Goal: Find contact information: Find contact information

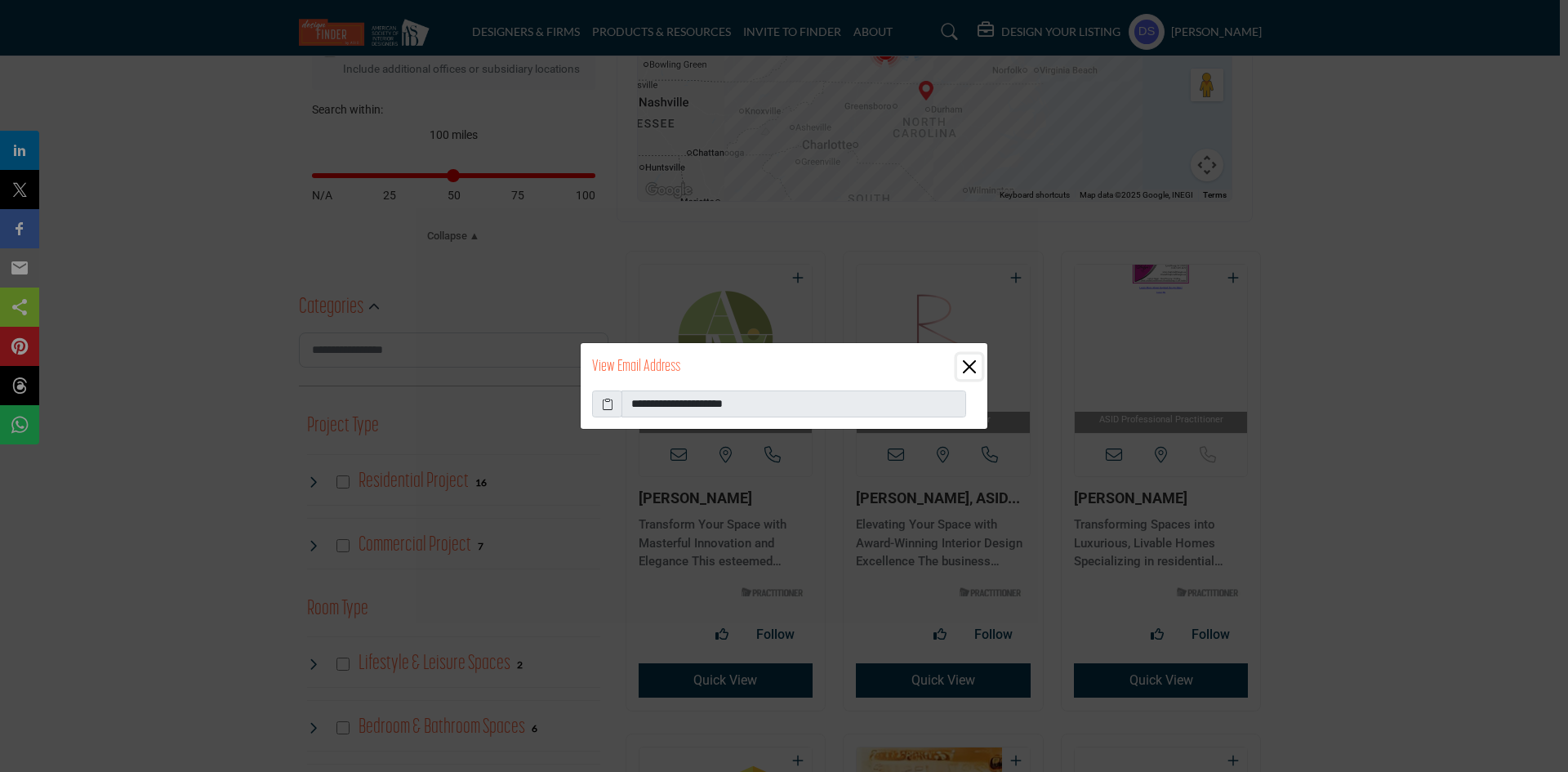
click at [979, 366] on button "Close" at bounding box center [970, 367] width 25 height 25
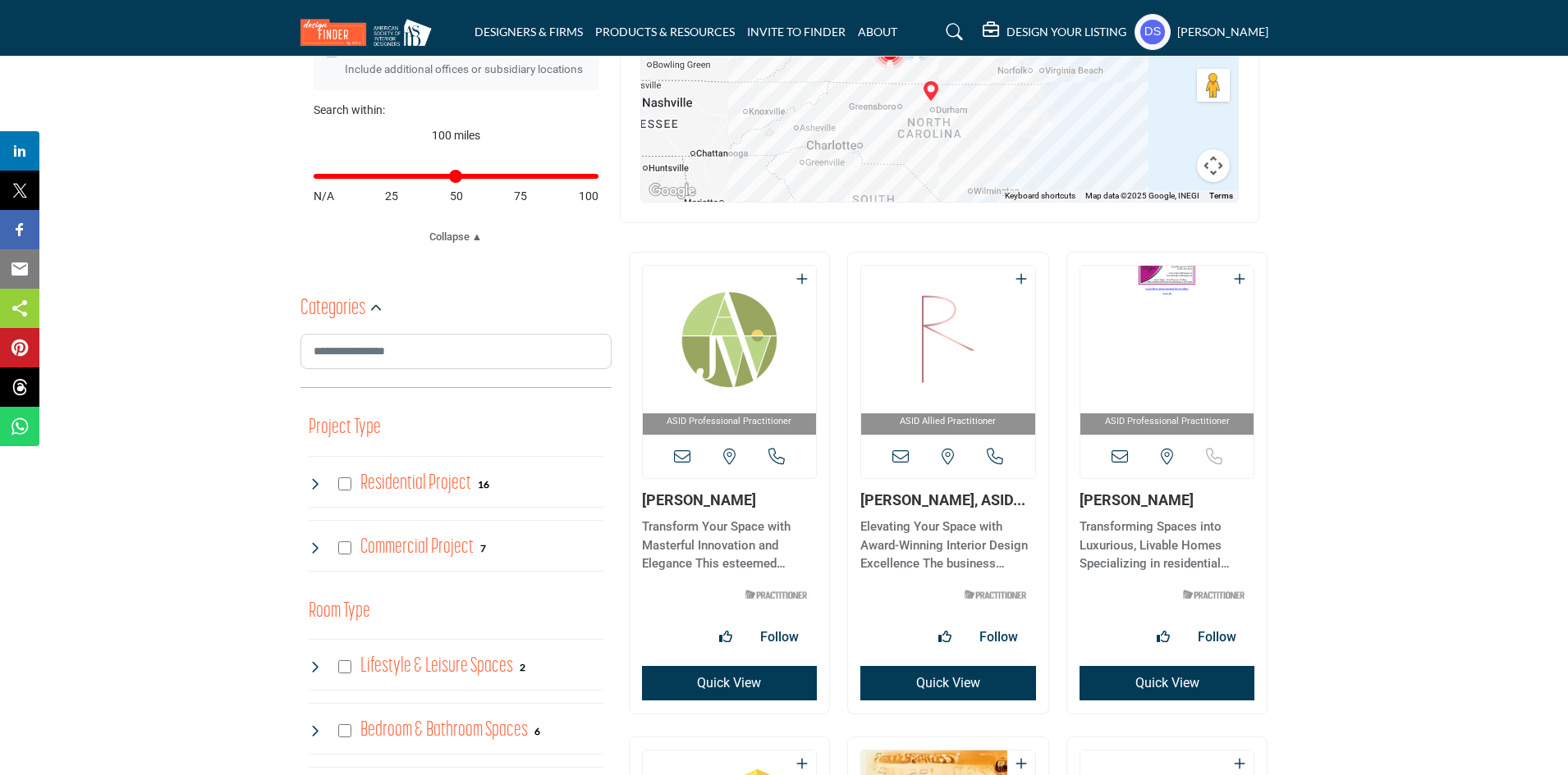
scroll to position [638, 0]
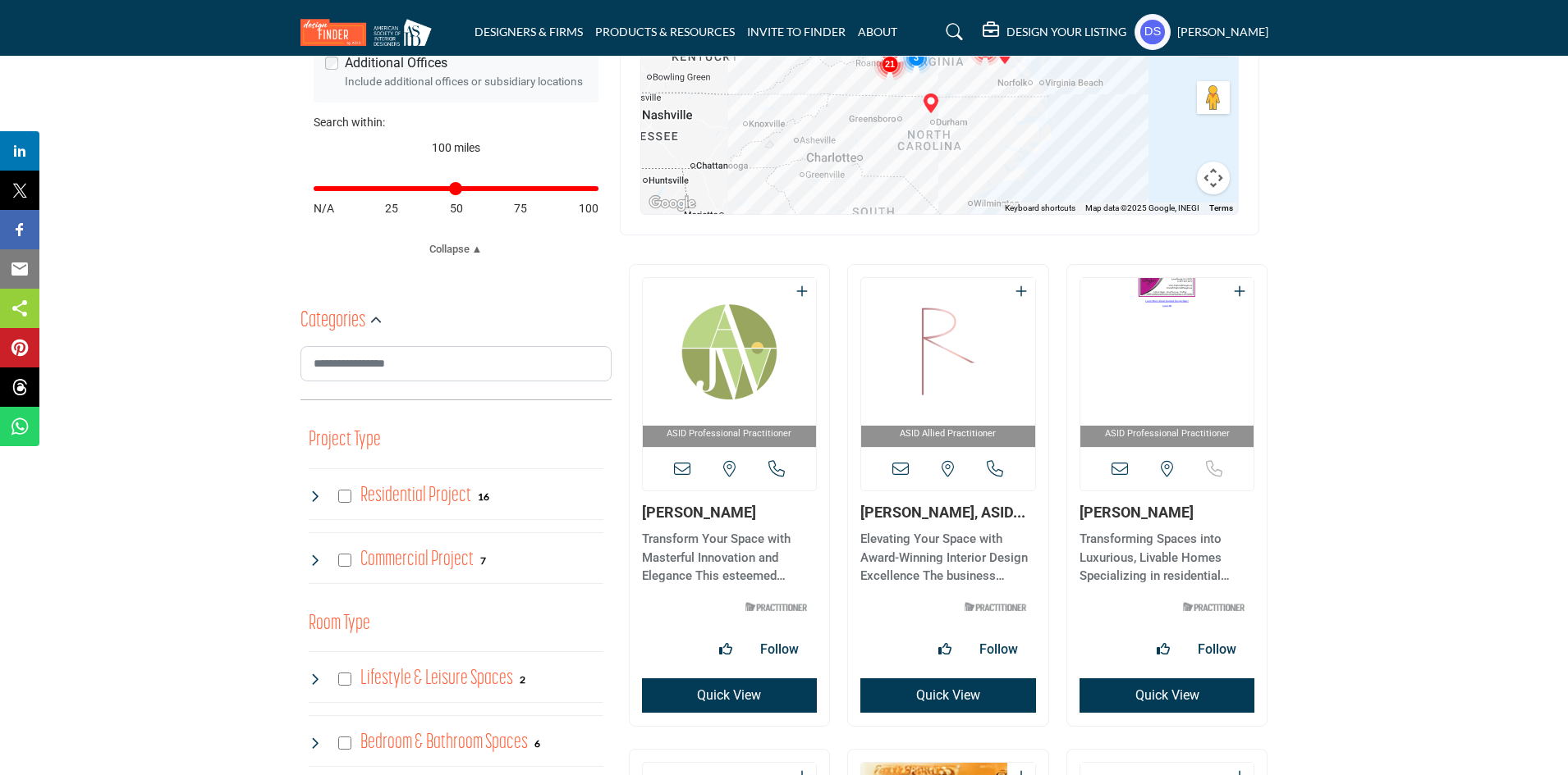
drag, startPoint x: 860, startPoint y: 511, endPoint x: 960, endPoint y: 509, distance: 100.0
click at [960, 509] on div "ASID Allied Practitioner ASID Allied Practitioners have successfully completed …" at bounding box center [947, 495] width 200 height 461
copy link "[PERSON_NAME]"
click at [960, 509] on link "[PERSON_NAME], ASID..." at bounding box center [943, 512] width 165 height 17
click at [930, 687] on button "Quick View" at bounding box center [948, 696] width 176 height 34
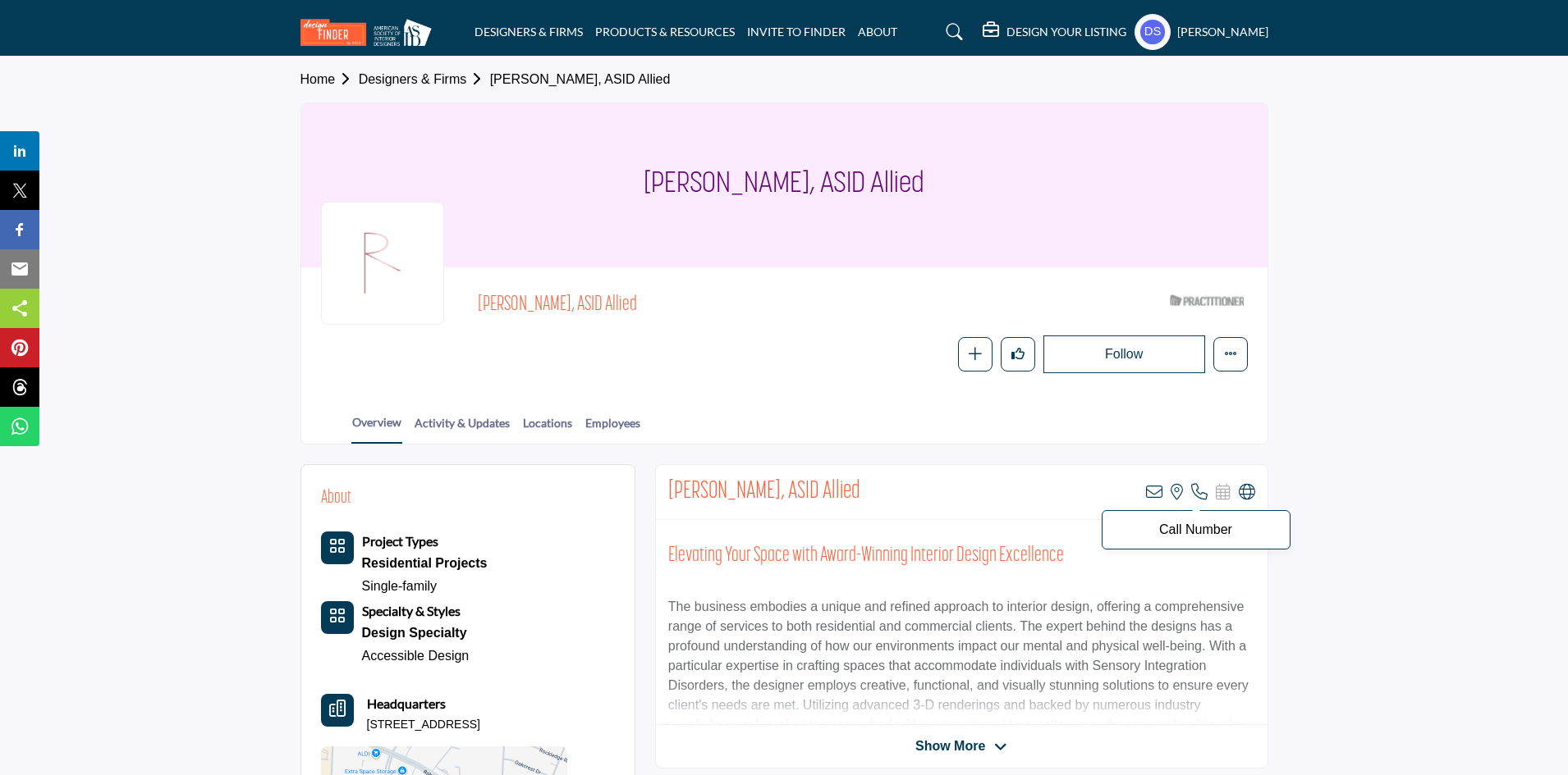
click at [1191, 494] on icon at bounding box center [1199, 491] width 16 height 16
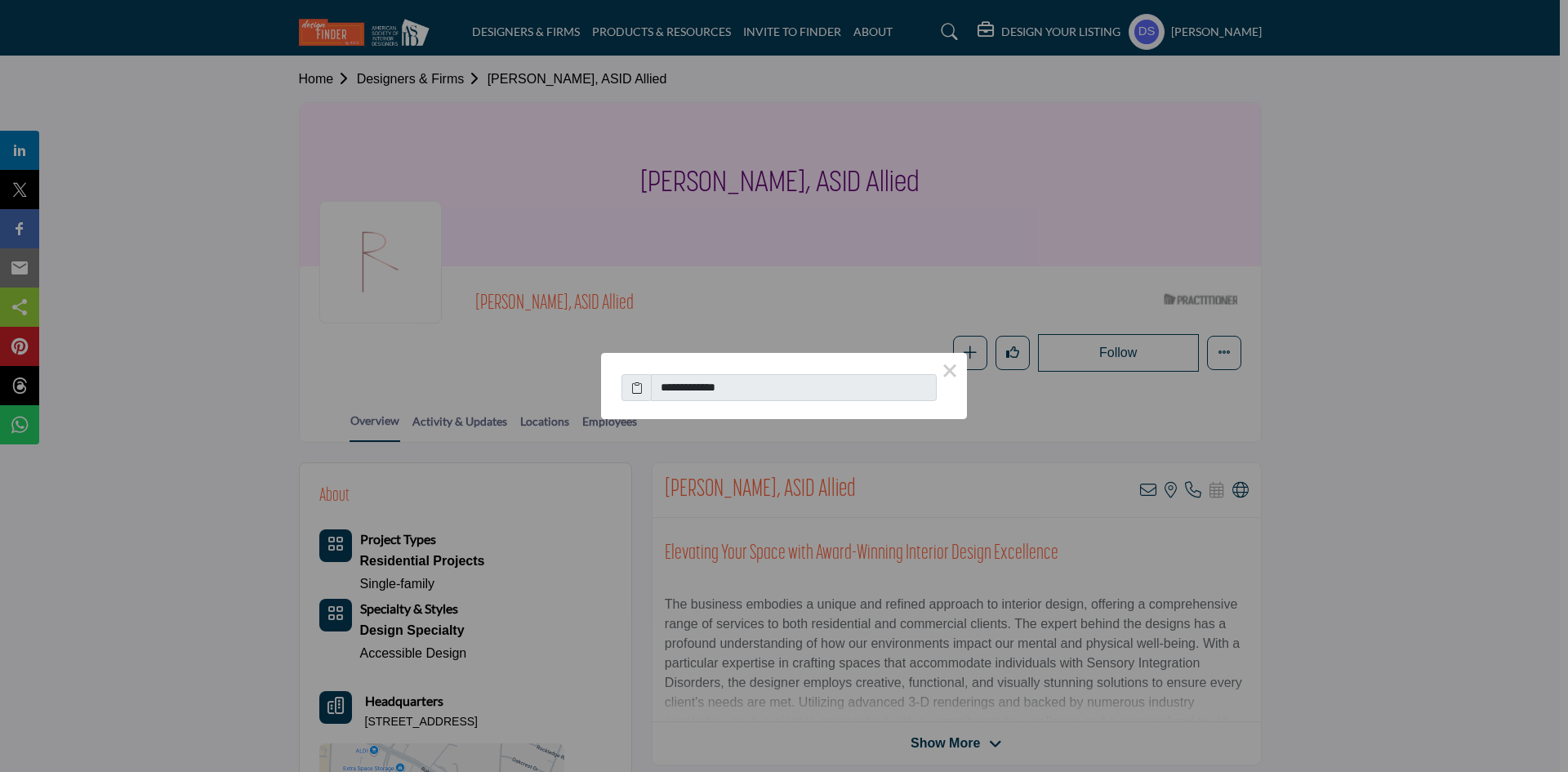
click at [638, 387] on icon at bounding box center [637, 387] width 11 height 17
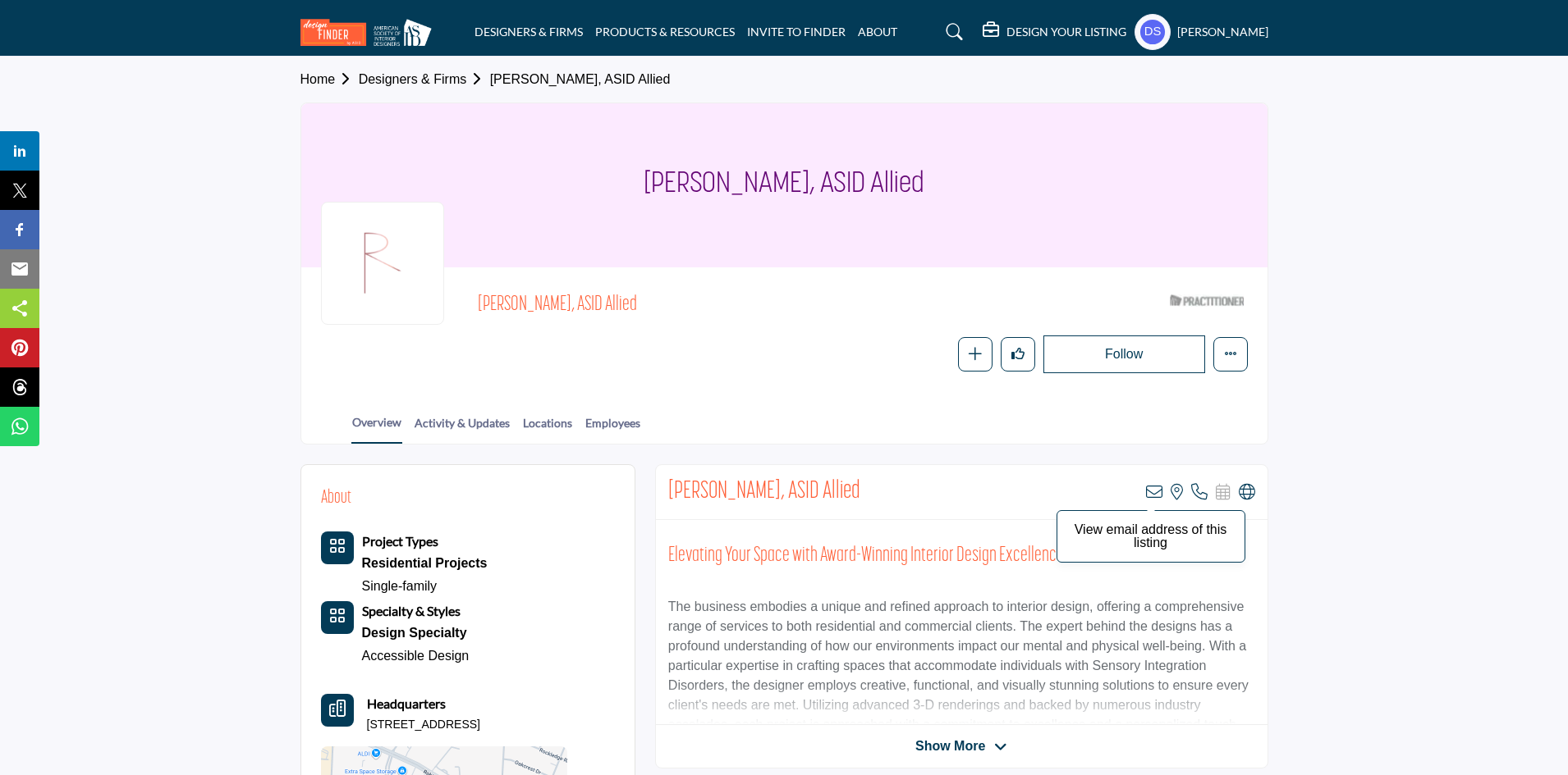
click at [1151, 493] on icon at bounding box center [1153, 491] width 16 height 16
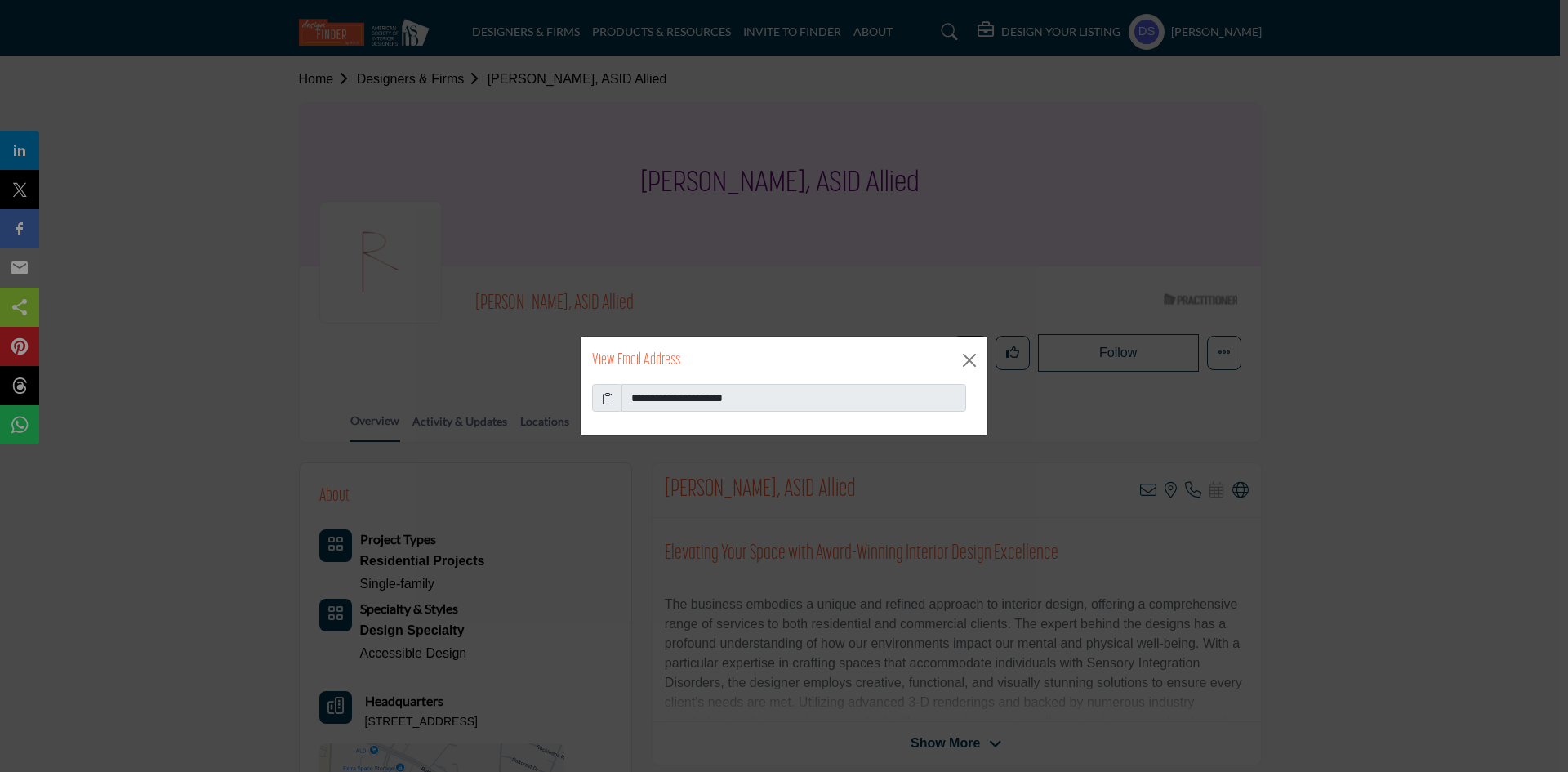
click at [598, 396] on span at bounding box center [607, 397] width 30 height 28
click at [606, 402] on icon at bounding box center [608, 398] width 11 height 17
click at [961, 351] on button "Close" at bounding box center [970, 361] width 25 height 25
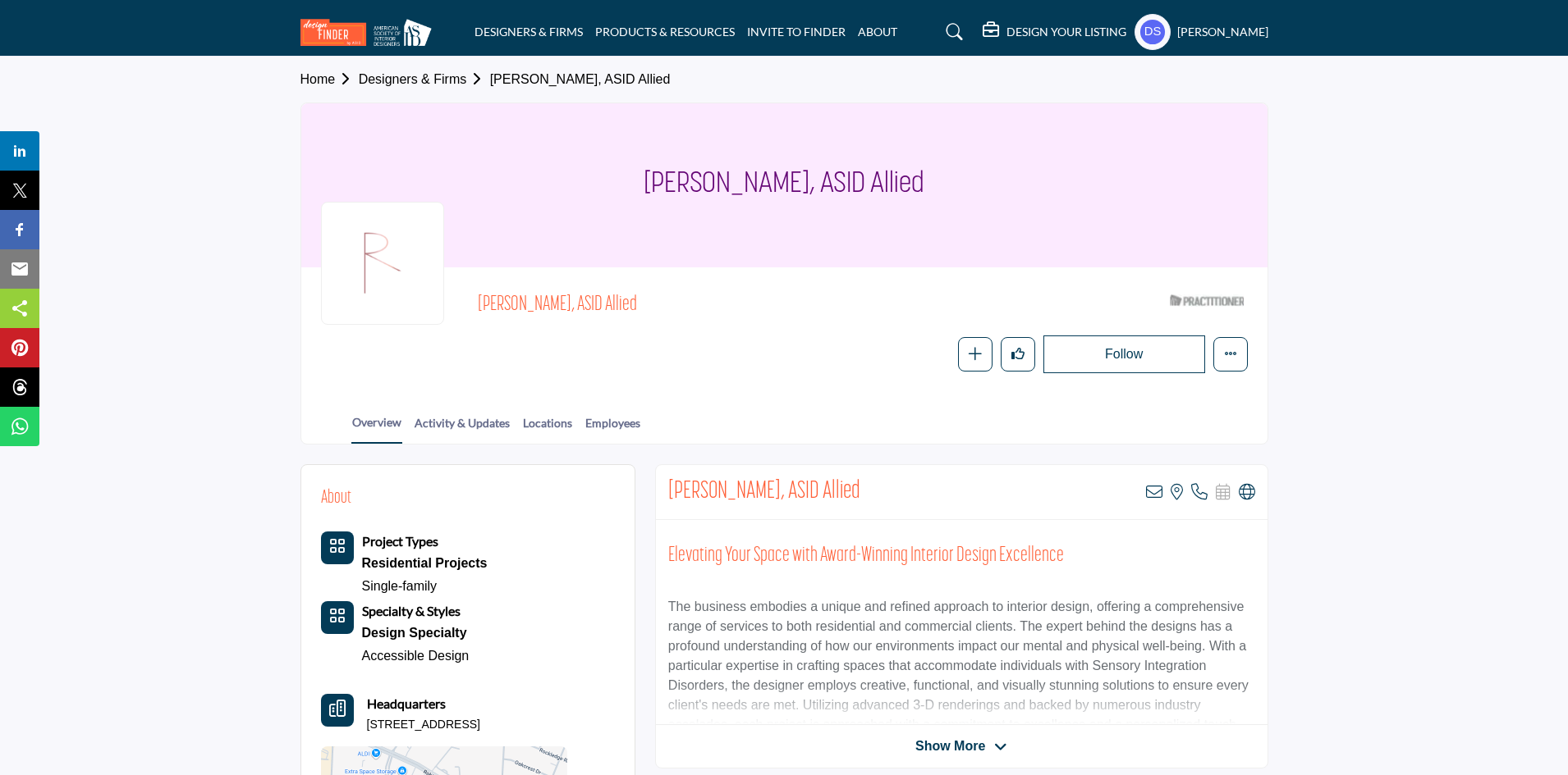
drag, startPoint x: 364, startPoint y: 723, endPoint x: 521, endPoint y: 723, distance: 157.0
click at [521, 723] on div "Headquarters 2100 Breezy Point Cir Apt 202, 23235-4003, USA" at bounding box center [445, 713] width 247 height 39
copy p "2100 Breezy Point Cir Apt 202"
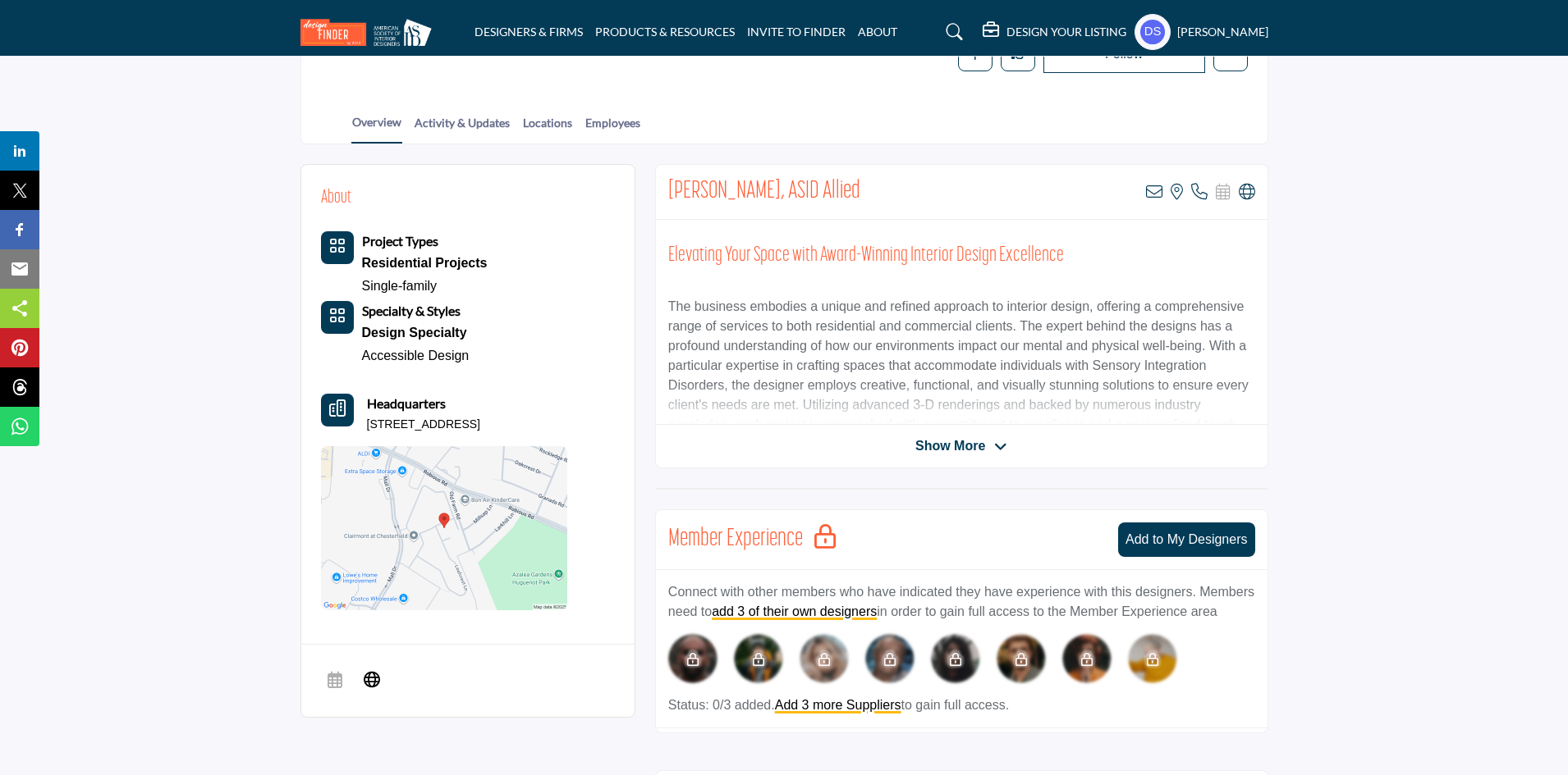
scroll to position [282, 0]
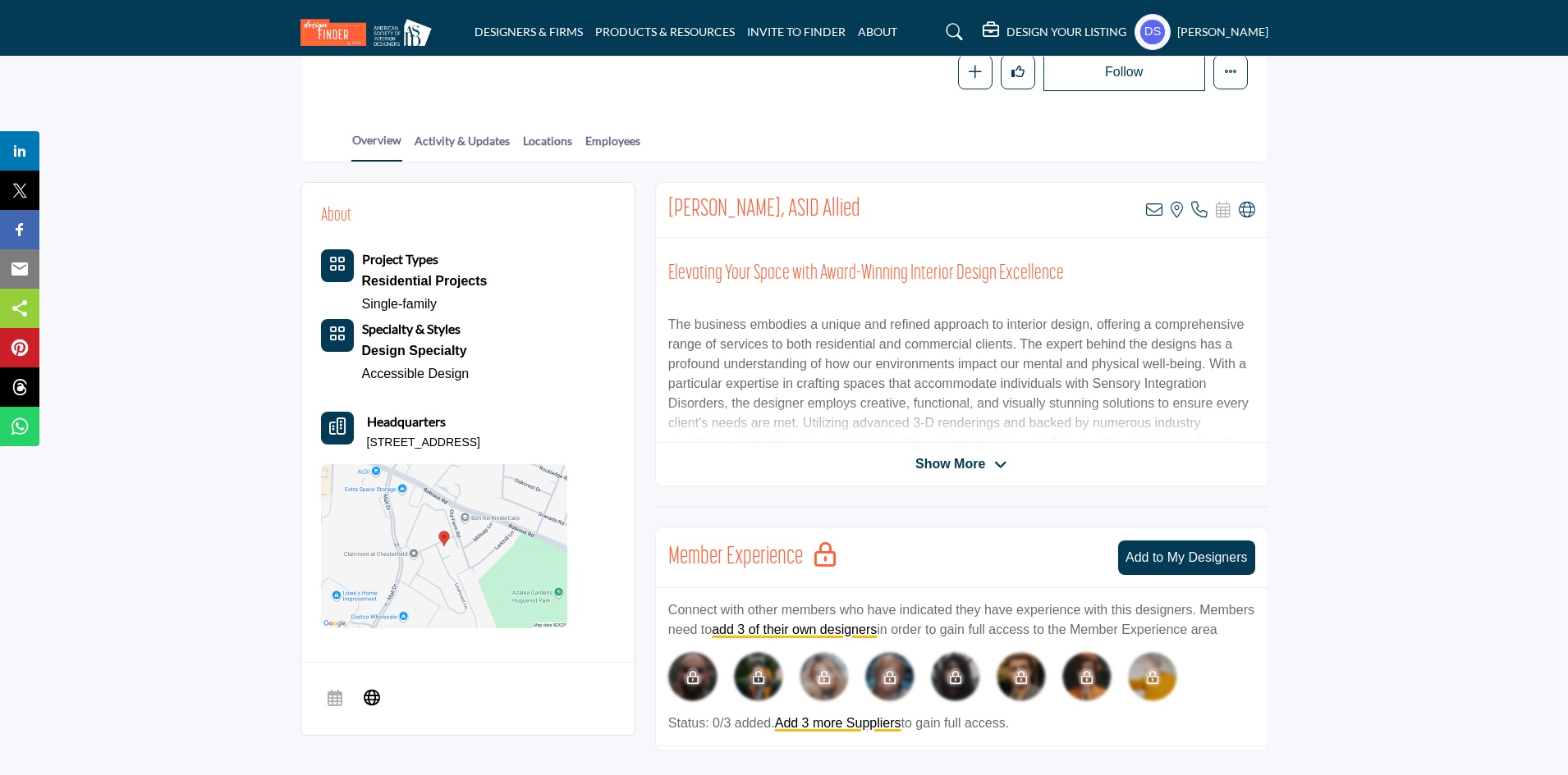
click at [962, 472] on span "Show More" at bounding box center [949, 464] width 70 height 20
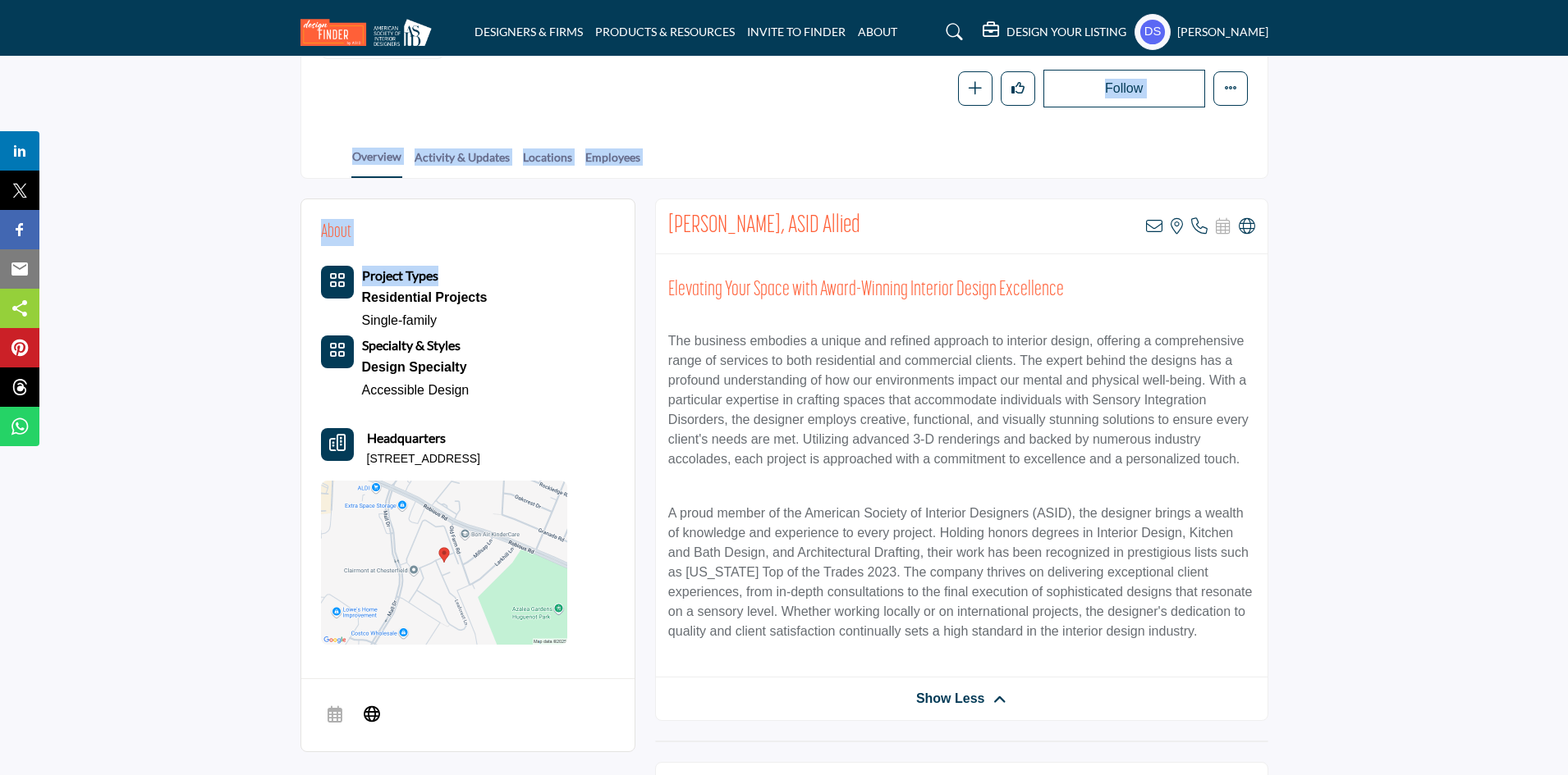
scroll to position [17, 0]
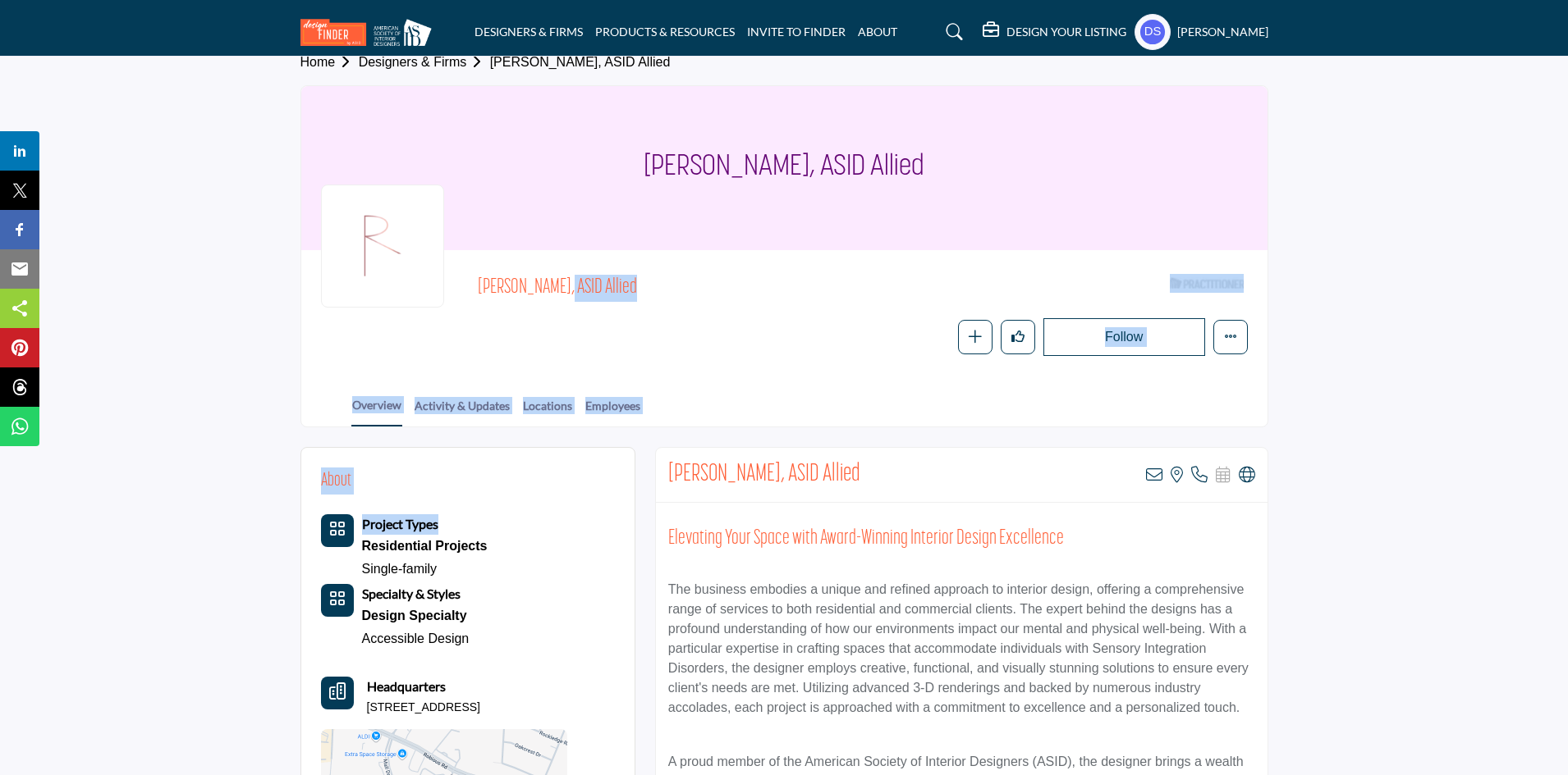
drag, startPoint x: 565, startPoint y: 203, endPoint x: 468, endPoint y: 307, distance: 142.2
click at [468, 307] on div "Anna Zabriskie, ASID Allied ASID Qualified Practitioner who validates work and …" at bounding box center [784, 312] width 926 height 86
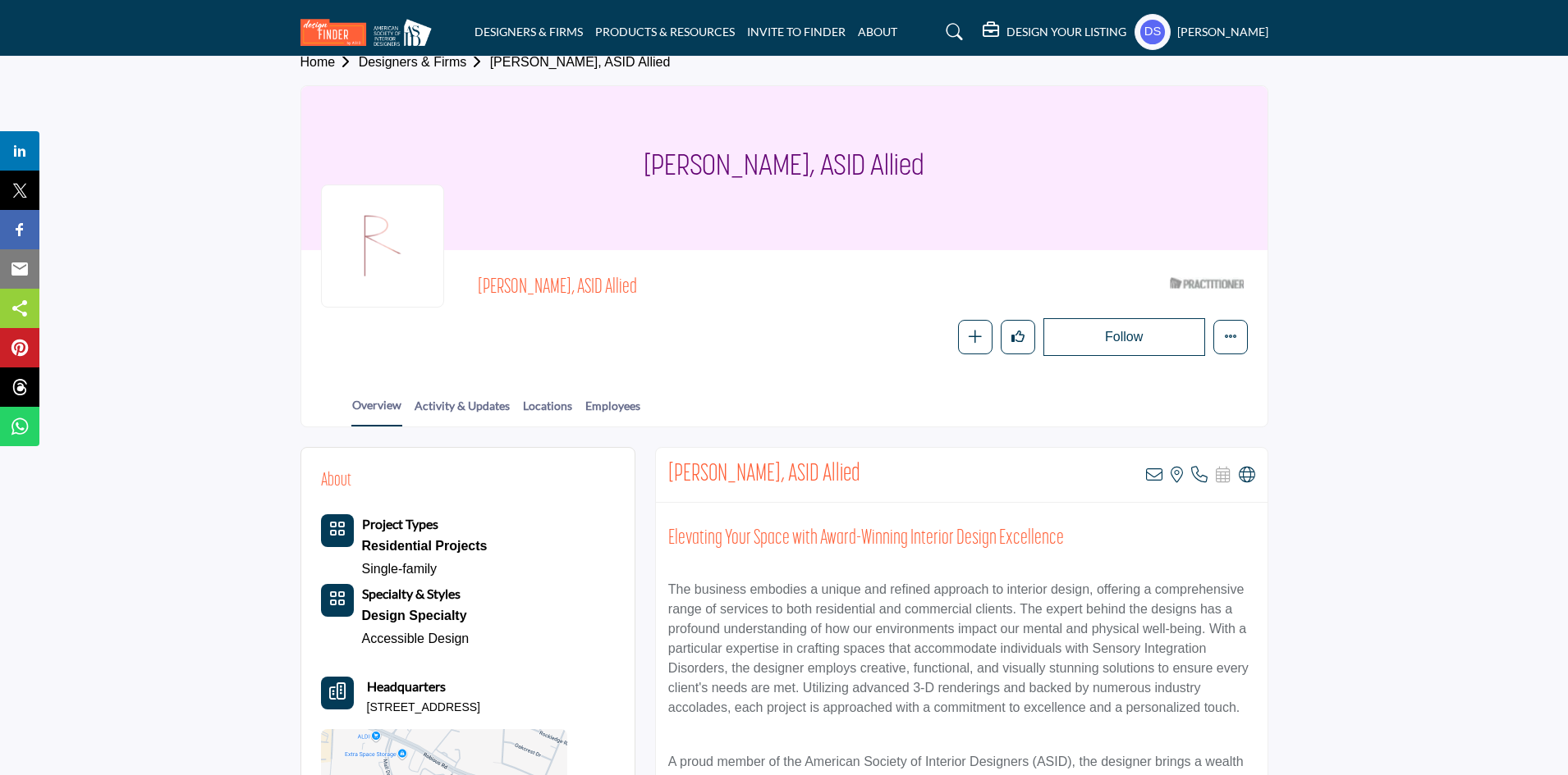
drag, startPoint x: 472, startPoint y: 292, endPoint x: 565, endPoint y: 283, distance: 93.4
click at [565, 283] on div "Anna Zabriskie, ASID Allied ASID Qualified Practitioner who validates work and …" at bounding box center [784, 312] width 926 height 86
copy span "Anna Zabriskie,"
click at [565, 283] on span "[PERSON_NAME], ASID Allied" at bounding box center [663, 289] width 370 height 27
